Goal: Ask a question

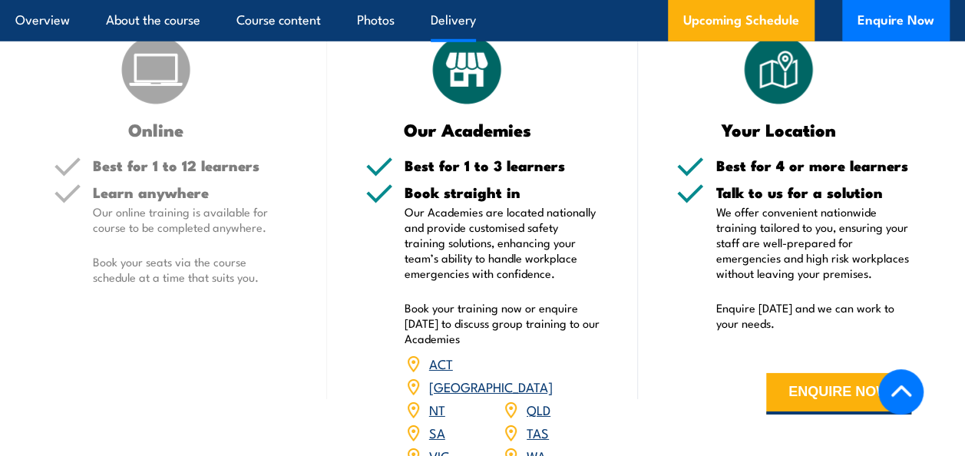
scroll to position [2303, 0]
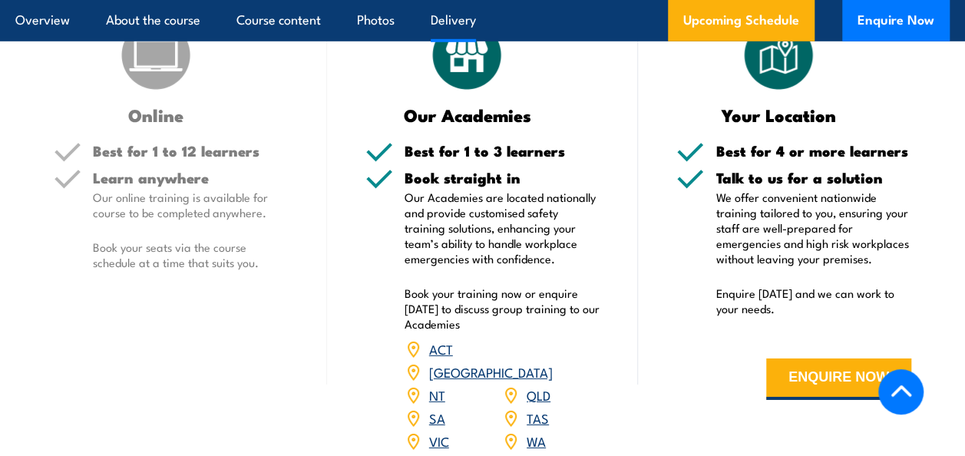
drag, startPoint x: 817, startPoint y: 388, endPoint x: 720, endPoint y: 381, distance: 97.7
click at [817, 388] on button "ENQUIRE NOW" at bounding box center [838, 378] width 145 height 41
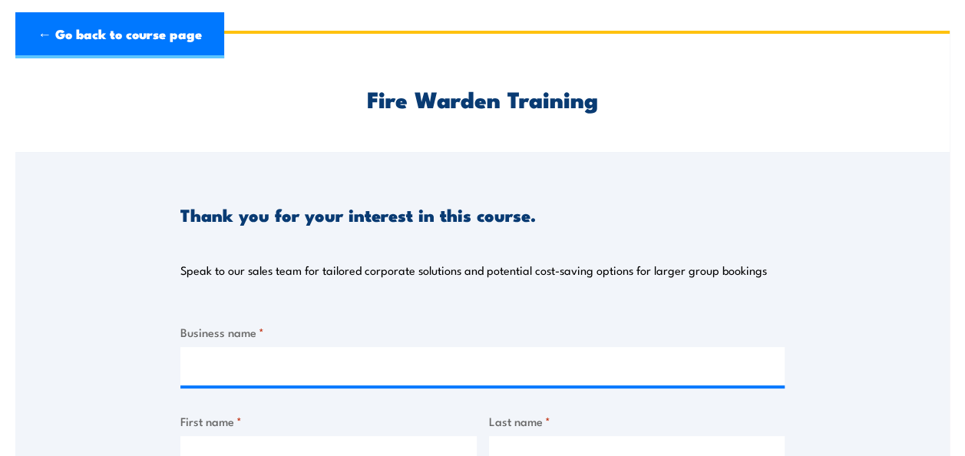
scroll to position [154, 0]
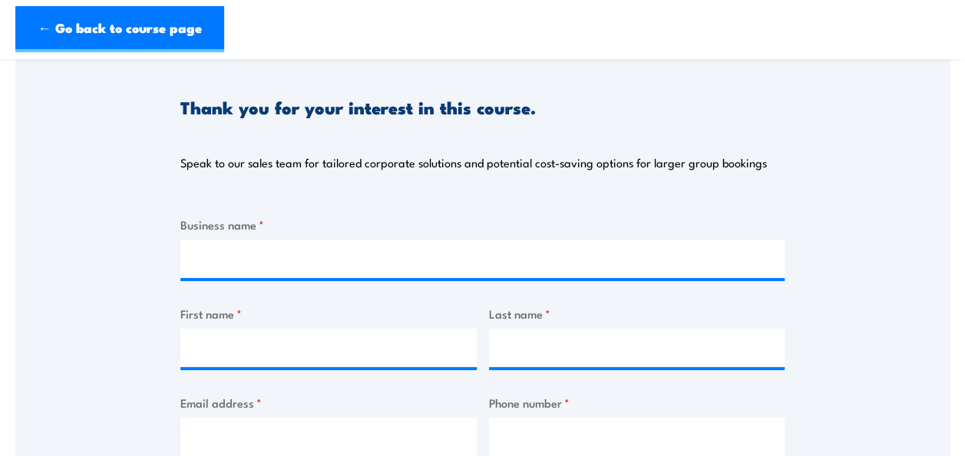
click at [211, 278] on div at bounding box center [482, 258] width 604 height 38
click at [200, 262] on input "Business name *" at bounding box center [482, 258] width 604 height 38
type input "Avecho Biotechnoloy"
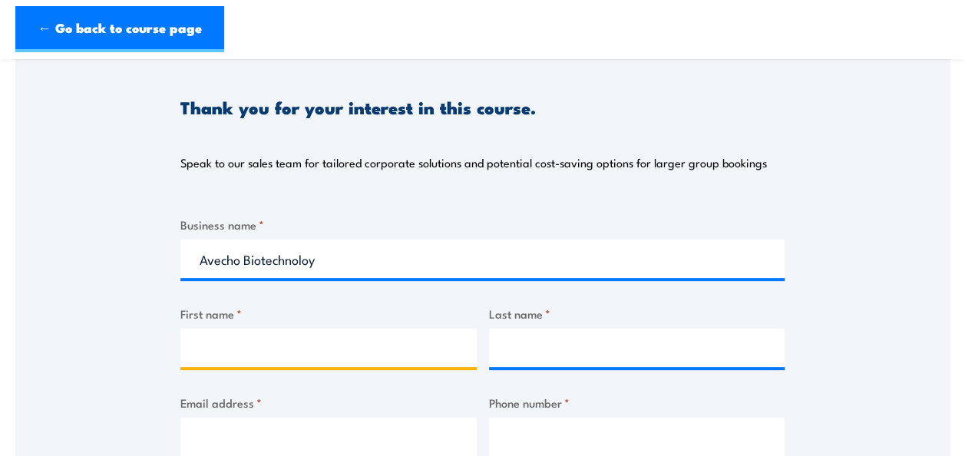
type input "Lida"
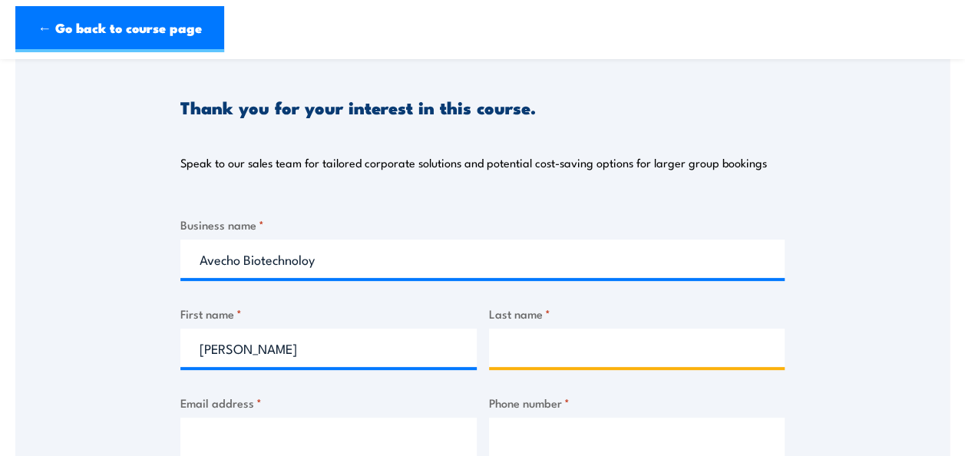
type input "Joubran"
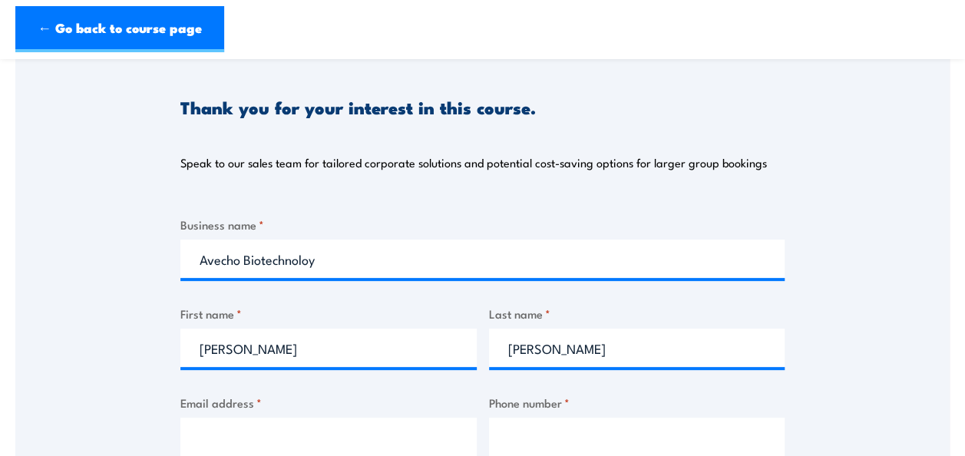
type input "ljoubran@avecho.com.au"
type input "0412998621"
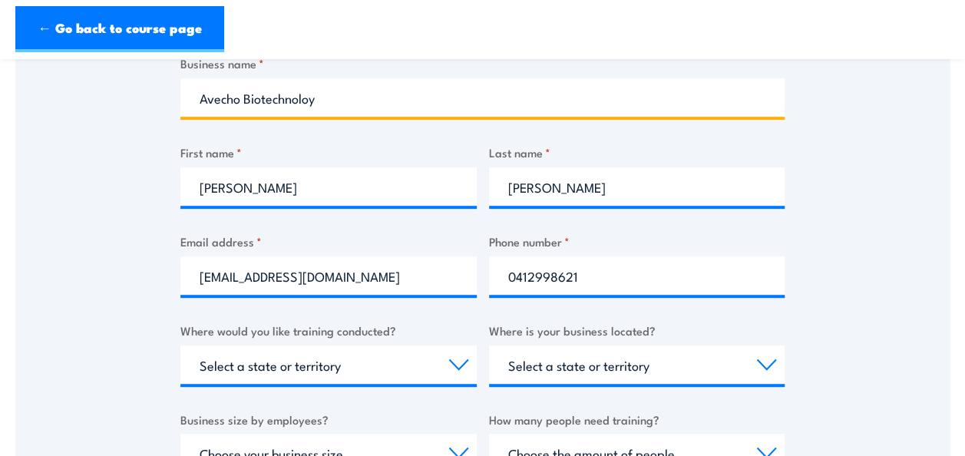
scroll to position [461, 0]
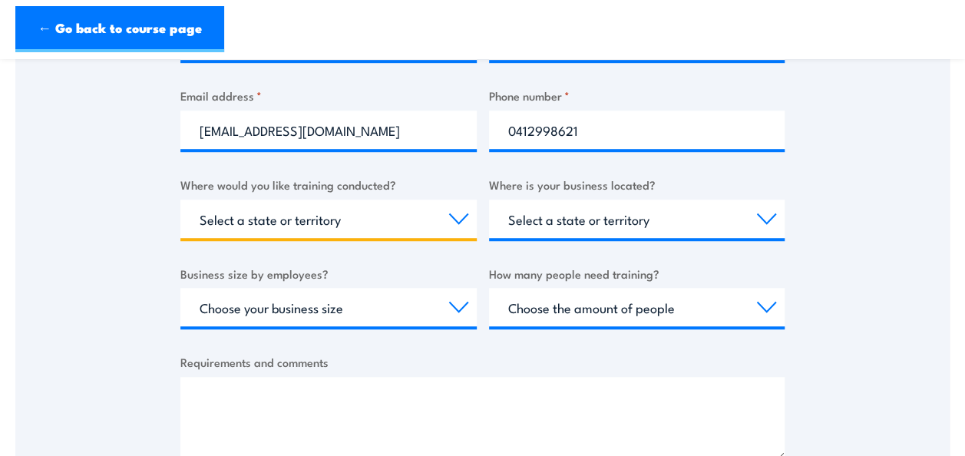
click at [462, 211] on select "Select a state or territory Nationally - multiple locations QLD NSW VIC SA ACT …" at bounding box center [328, 219] width 296 height 38
select select "VIC"
click at [180, 200] on select "Select a state or territory Nationally - multiple locations QLD NSW VIC SA ACT …" at bounding box center [328, 219] width 296 height 38
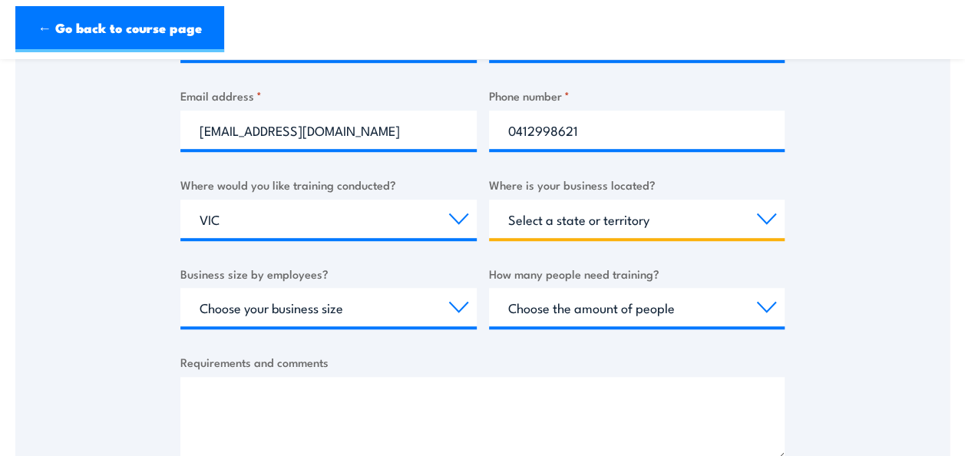
click at [765, 220] on select "Select a state or territory QLD NSW VIC SA ACT WA TAS NT" at bounding box center [637, 219] width 296 height 38
select select "VIC"
click at [489, 200] on select "Select a state or territory QLD NSW VIC SA ACT WA TAS NT" at bounding box center [637, 219] width 296 height 38
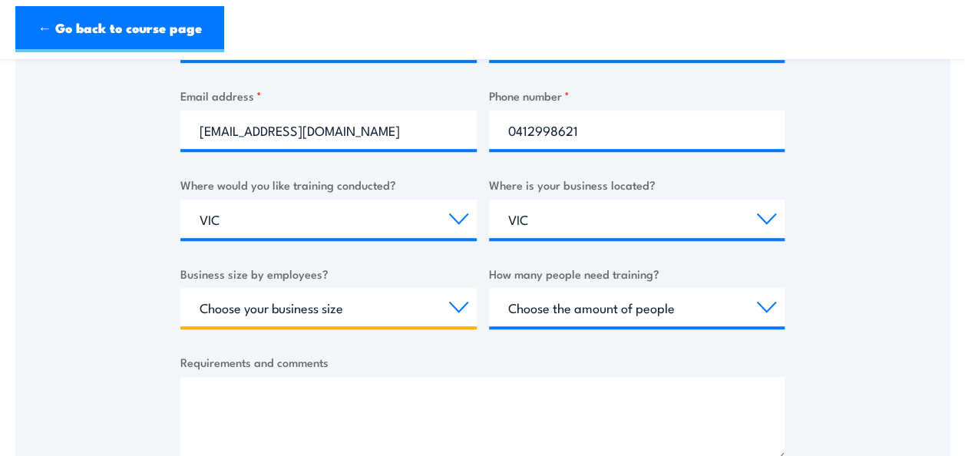
click at [456, 314] on select "Choose your business size 1 to 19 20 to 199 200+" at bounding box center [328, 307] width 296 height 38
select select "1 to 19"
click at [180, 288] on select "Choose your business size 1 to 19 20 to 199 200+" at bounding box center [328, 307] width 296 height 38
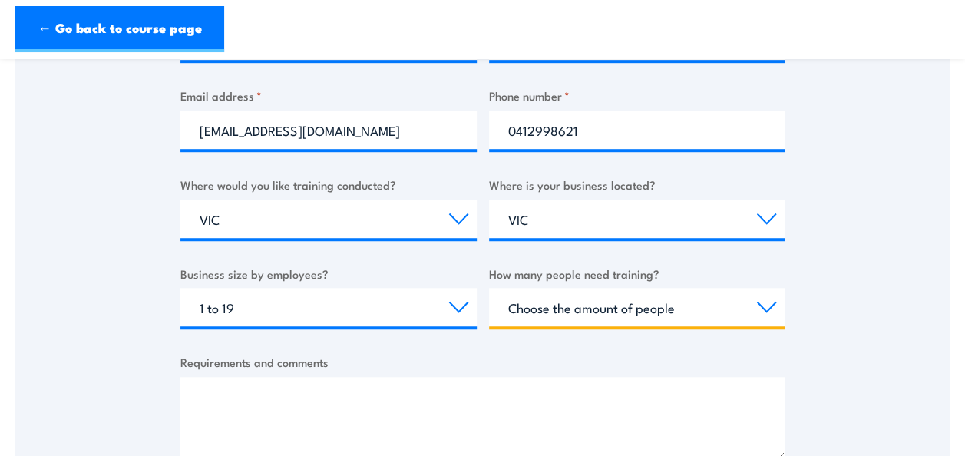
click at [757, 313] on select "Choose the amount of people 1 to 4 5 to 19 20+" at bounding box center [637, 307] width 296 height 38
select select "5 to 19"
click at [489, 288] on select "Choose the amount of people 1 to 4 5 to 19 20+" at bounding box center [637, 307] width 296 height 38
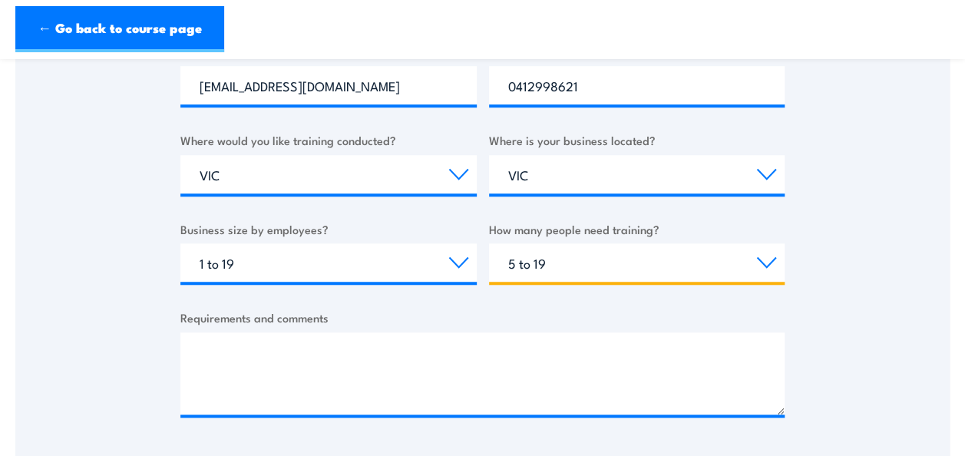
scroll to position [537, 0]
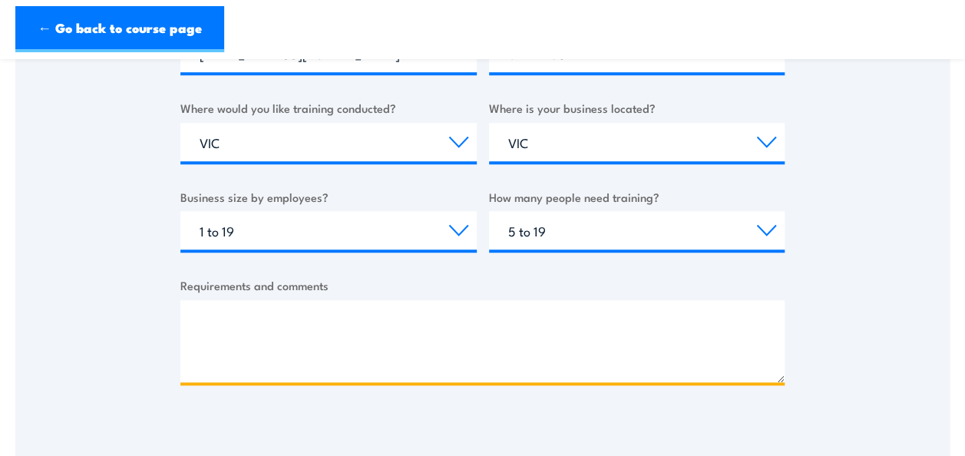
click at [210, 312] on textarea "Requirements and comments" at bounding box center [482, 341] width 604 height 82
click at [249, 348] on textarea "We just want to know if you do fire extinguisher training?" at bounding box center [482, 341] width 604 height 82
click at [533, 327] on textarea "We just want to know if you do fire extinguisher training?" at bounding box center [482, 341] width 604 height 82
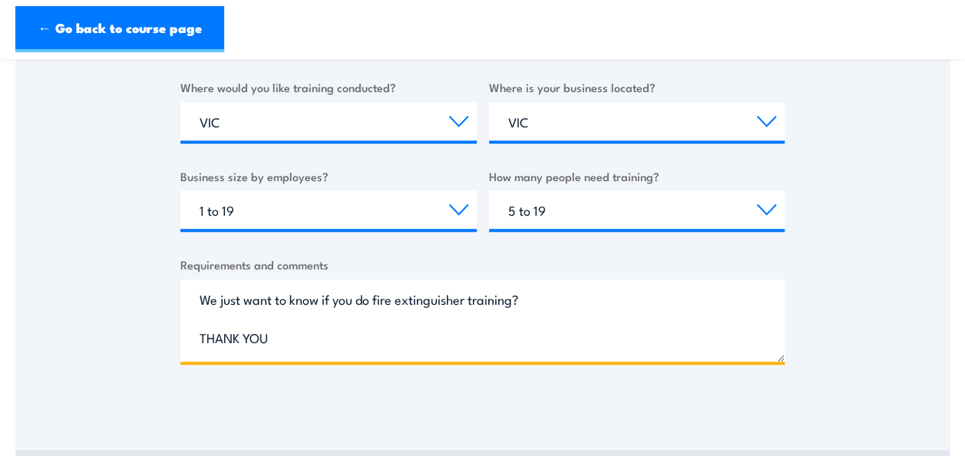
scroll to position [614, 0]
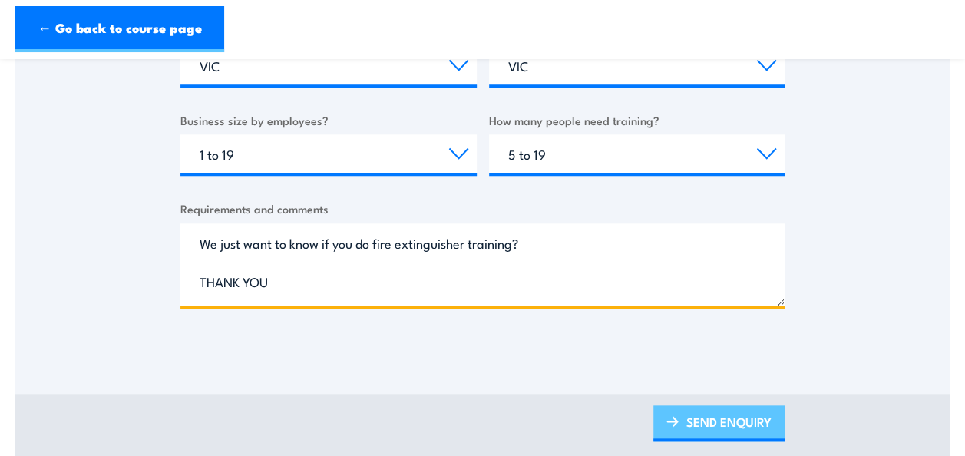
type textarea "We just want to know if you do fire extinguisher training? THANK YOU"
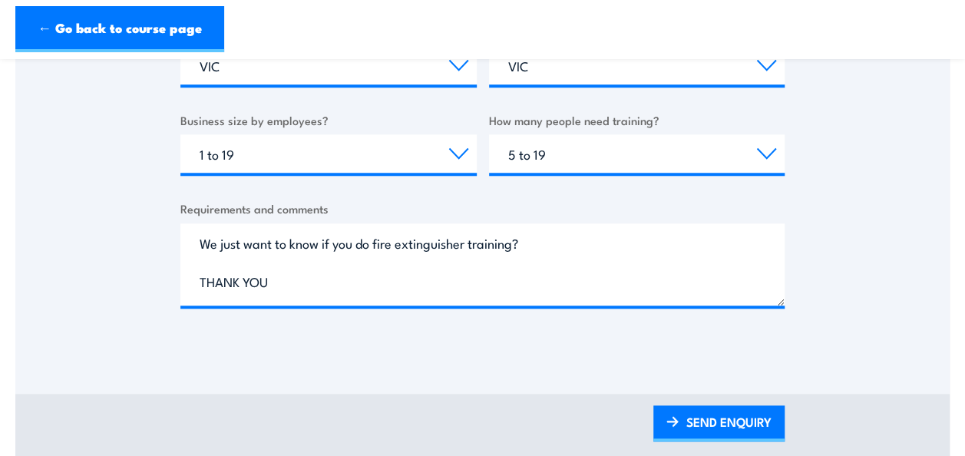
drag, startPoint x: 730, startPoint y: 418, endPoint x: 646, endPoint y: 135, distance: 294.8
click at [731, 418] on link "SEND ENQUIRY" at bounding box center [718, 423] width 131 height 36
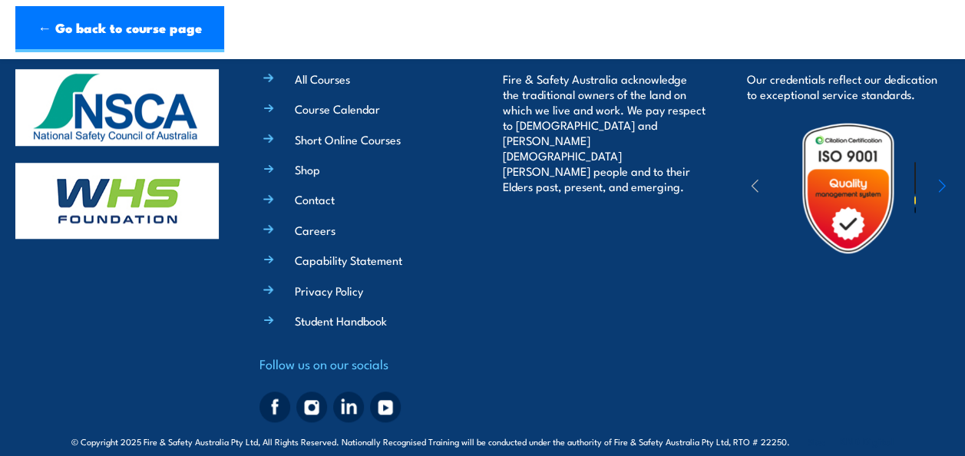
scroll to position [0, 0]
